Goal: Answer question/provide support: Participate in discussion

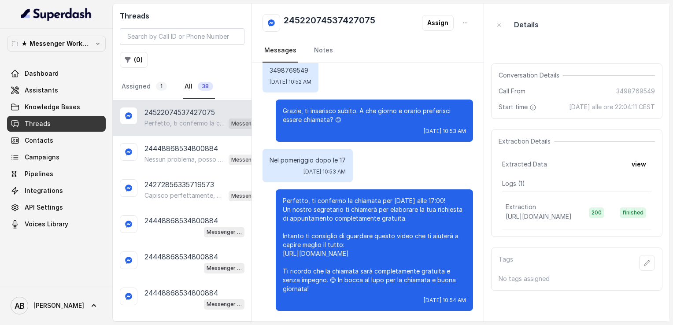
scroll to position [801, 0]
click at [139, 81] on link "Assigned 1" at bounding box center [144, 87] width 49 height 24
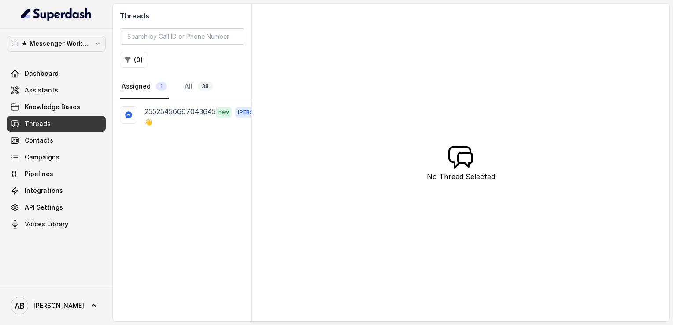
click at [176, 97] on nav "Assigned 1 All 38" at bounding box center [182, 87] width 125 height 24
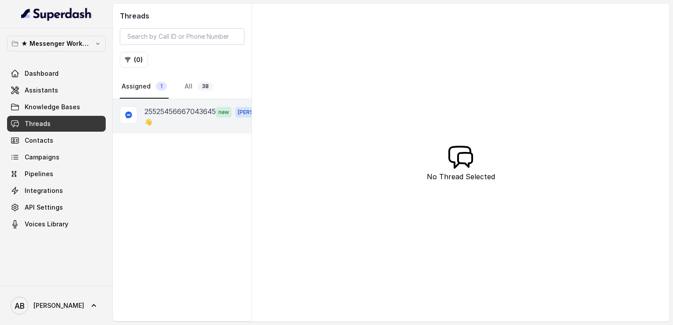
click at [173, 107] on p "25525456667043645" at bounding box center [179, 111] width 71 height 11
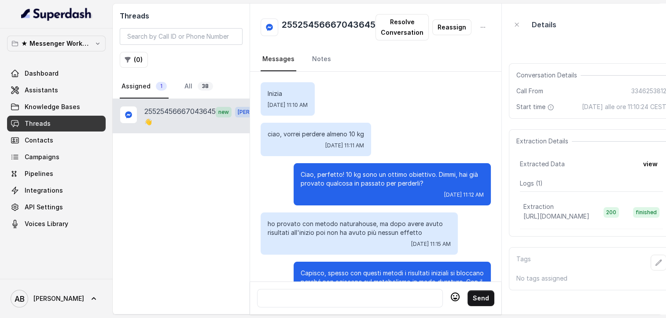
scroll to position [1043, 0]
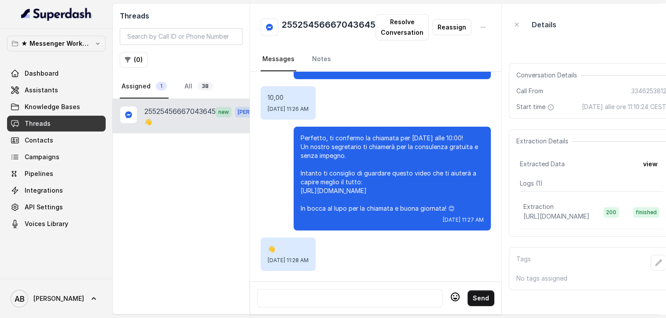
click at [453, 300] on icon at bounding box center [455, 299] width 4 height 2
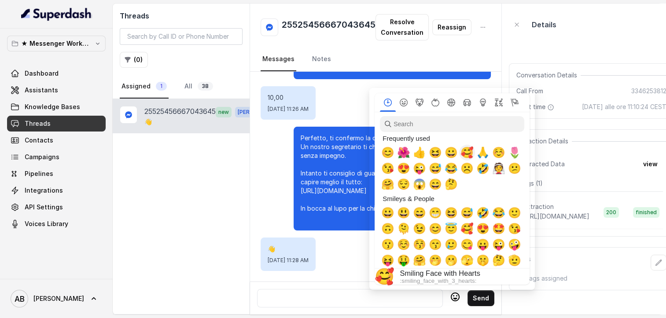
click at [467, 149] on span "🥰" at bounding box center [467, 153] width 13 height 12
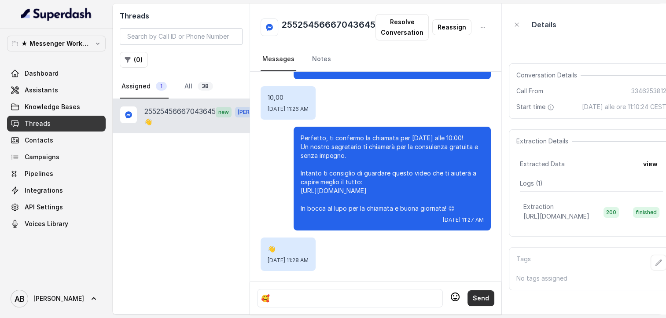
click at [476, 306] on button "Send" at bounding box center [481, 299] width 27 height 16
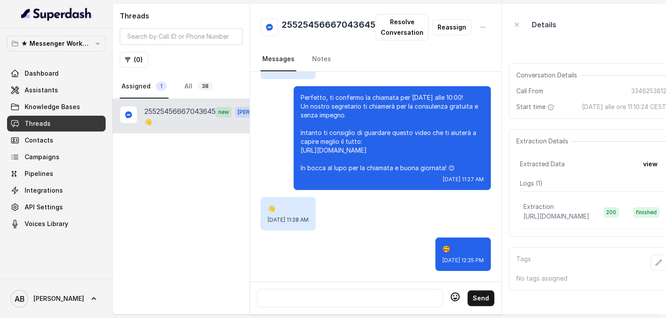
scroll to position [1083, 0]
click at [187, 84] on link "All 38" at bounding box center [199, 87] width 32 height 24
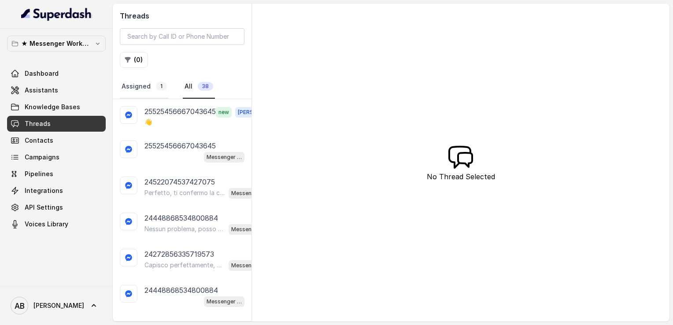
click at [139, 87] on link "Assigned 1" at bounding box center [144, 87] width 49 height 24
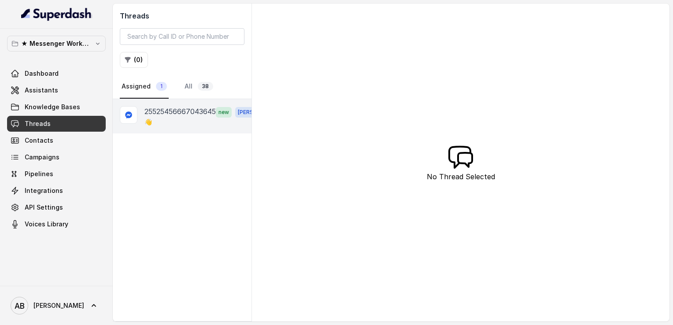
click at [184, 112] on p "25525456667043645" at bounding box center [179, 111] width 71 height 11
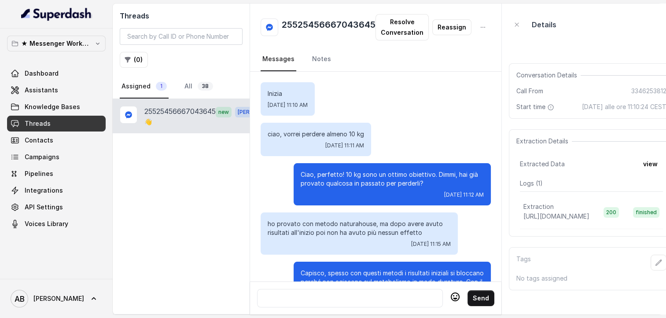
scroll to position [1043, 0]
